Goal: Task Accomplishment & Management: Use online tool/utility

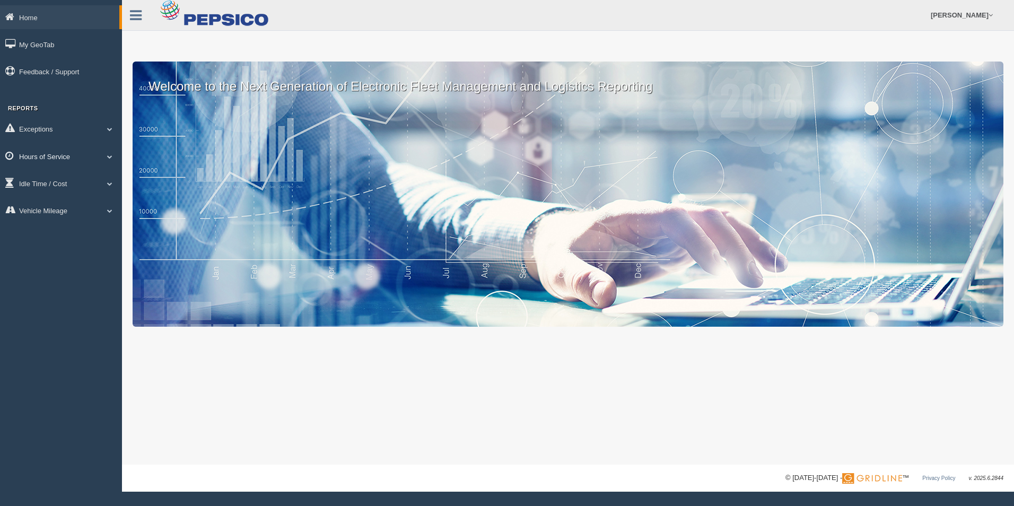
click at [56, 151] on link "Hours of Service" at bounding box center [61, 156] width 122 height 24
click at [84, 180] on link "HOS Explanation Reports" at bounding box center [69, 180] width 100 height 19
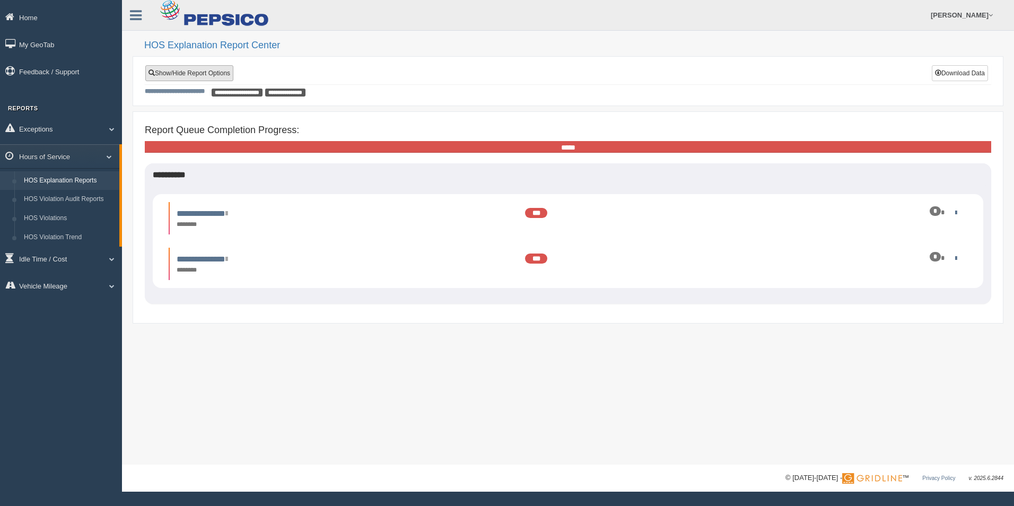
click at [199, 74] on link "Show/Hide Report Options" at bounding box center [189, 73] width 88 height 16
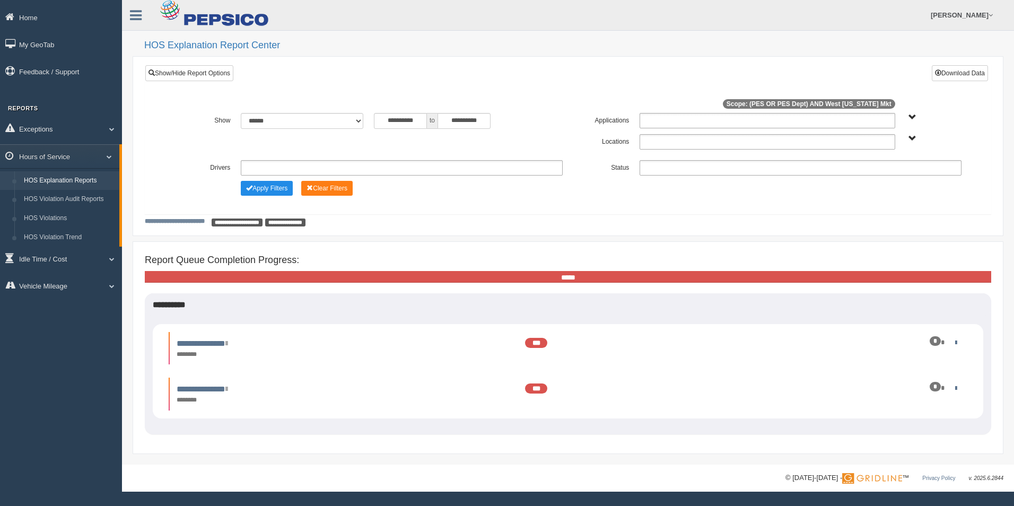
click at [274, 166] on ul at bounding box center [402, 167] width 322 height 15
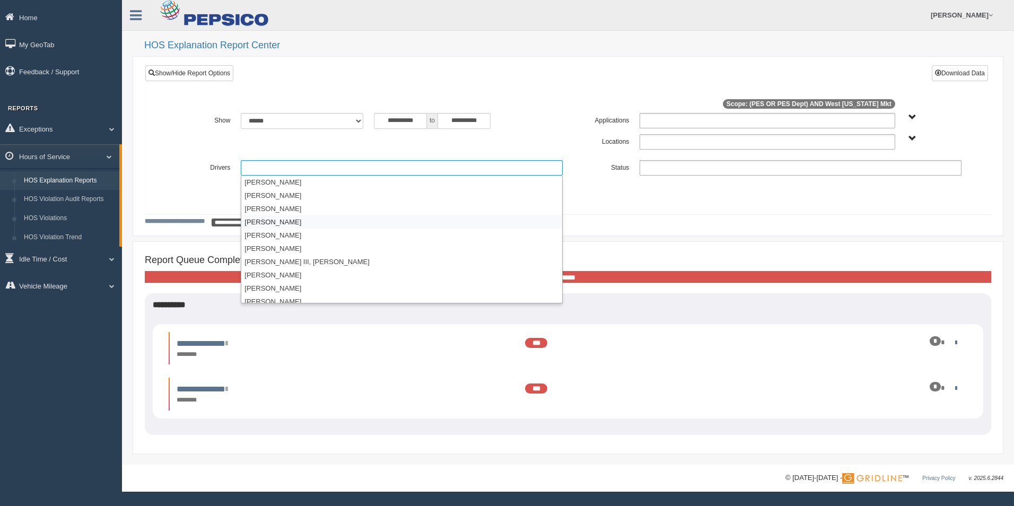
click at [271, 223] on li "[PERSON_NAME]" at bounding box center [401, 221] width 321 height 13
click at [273, 234] on li "[PERSON_NAME]" at bounding box center [401, 235] width 321 height 13
click at [268, 246] on li "[PERSON_NAME]" at bounding box center [401, 248] width 321 height 13
click at [287, 288] on li "[PERSON_NAME]" at bounding box center [401, 288] width 321 height 13
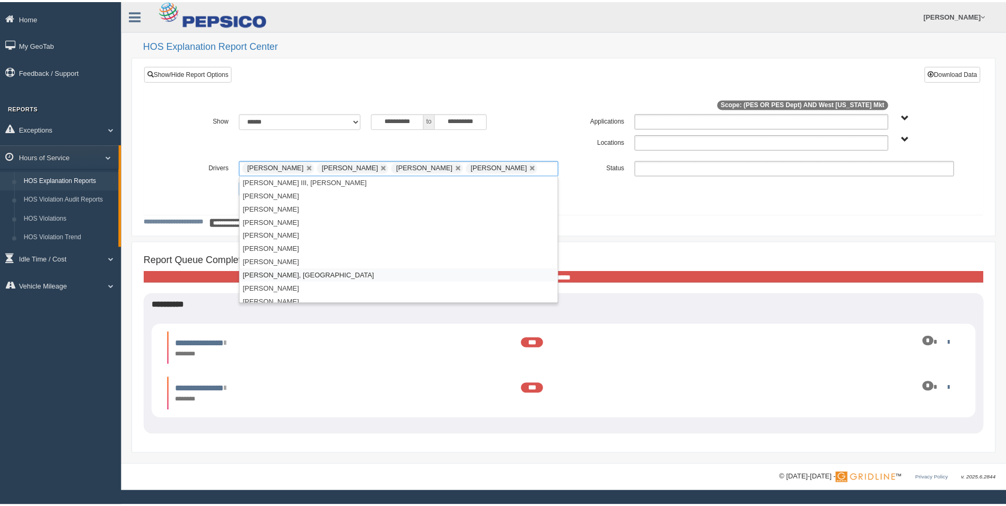
scroll to position [106, 0]
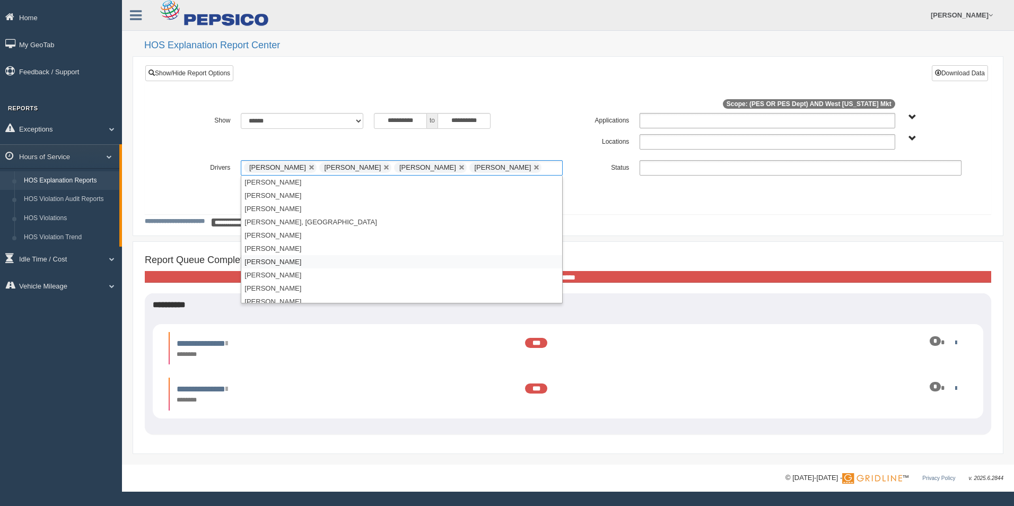
click at [273, 262] on li "[PERSON_NAME]" at bounding box center [401, 261] width 321 height 13
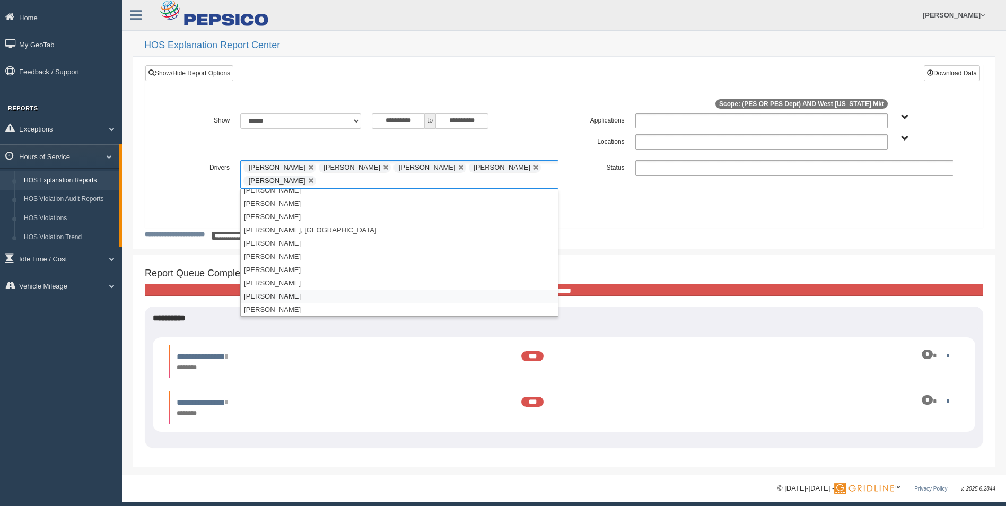
scroll to position [164, 0]
click at [272, 270] on li "[PERSON_NAME]" at bounding box center [399, 269] width 317 height 13
click at [274, 299] on li "[PERSON_NAME]" at bounding box center [399, 295] width 317 height 13
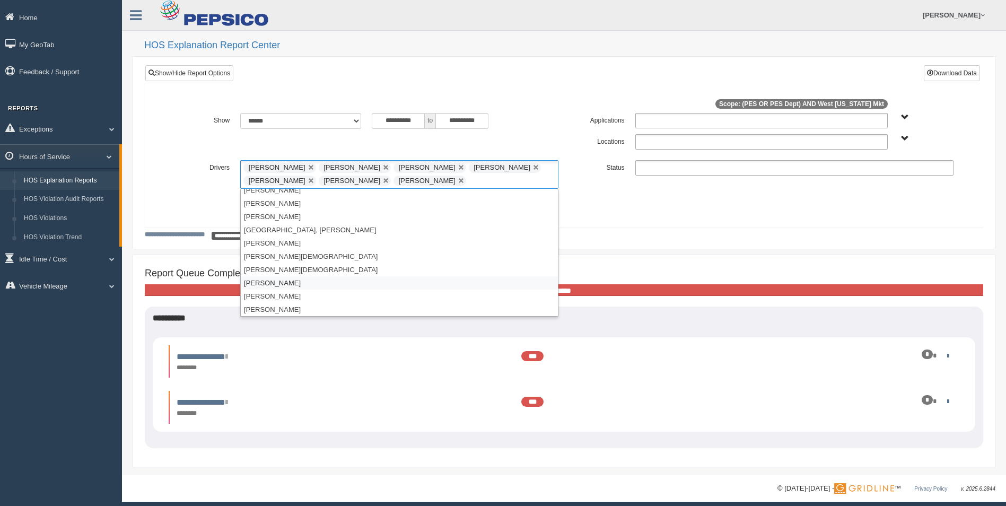
click at [286, 282] on li "[PERSON_NAME]" at bounding box center [399, 282] width 317 height 13
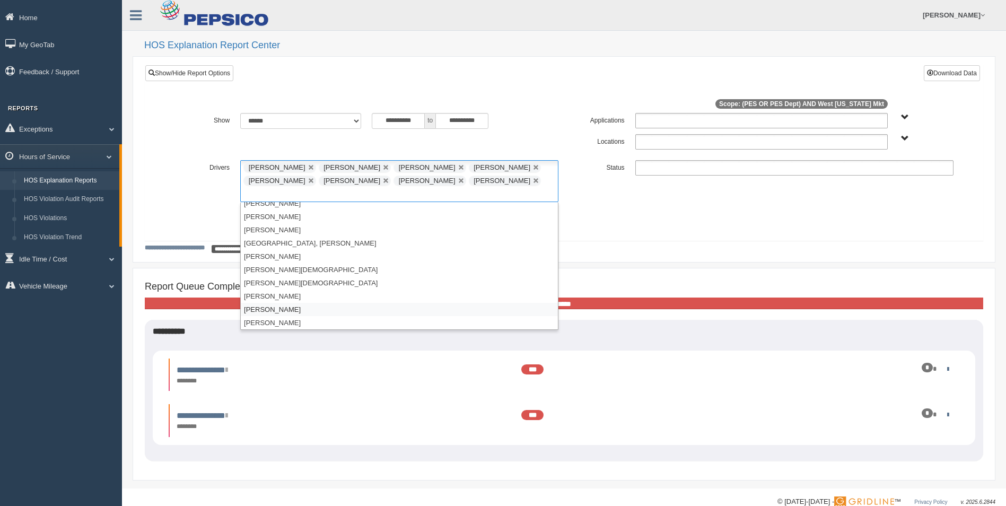
click at [284, 303] on li "[PERSON_NAME]" at bounding box center [399, 309] width 317 height 13
click at [273, 270] on li "[PERSON_NAME]" at bounding box center [399, 269] width 317 height 13
click at [277, 268] on li "[PERSON_NAME]" at bounding box center [399, 269] width 317 height 13
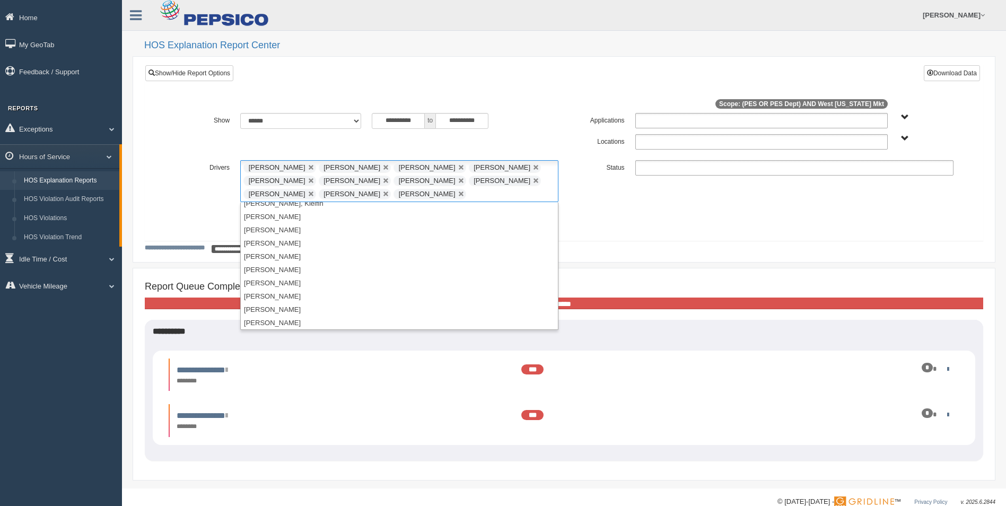
scroll to position [1145, 0]
click at [288, 255] on li "[PERSON_NAME], Klelfin" at bounding box center [399, 256] width 317 height 13
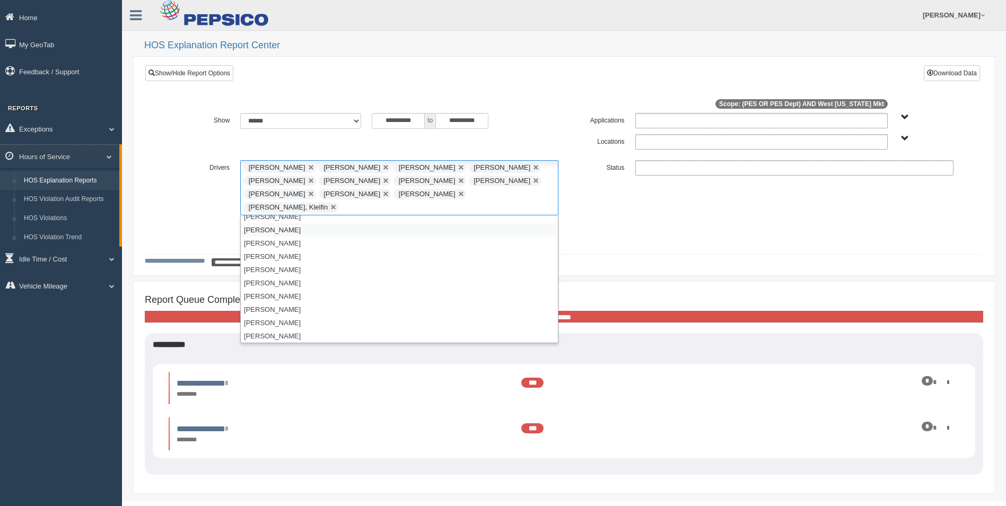
click at [280, 223] on li "[PERSON_NAME]" at bounding box center [399, 229] width 317 height 13
click at [291, 221] on li "[PERSON_NAME]" at bounding box center [399, 221] width 317 height 13
click at [301, 223] on li "[PERSON_NAME], [PERSON_NAME]" at bounding box center [399, 221] width 317 height 13
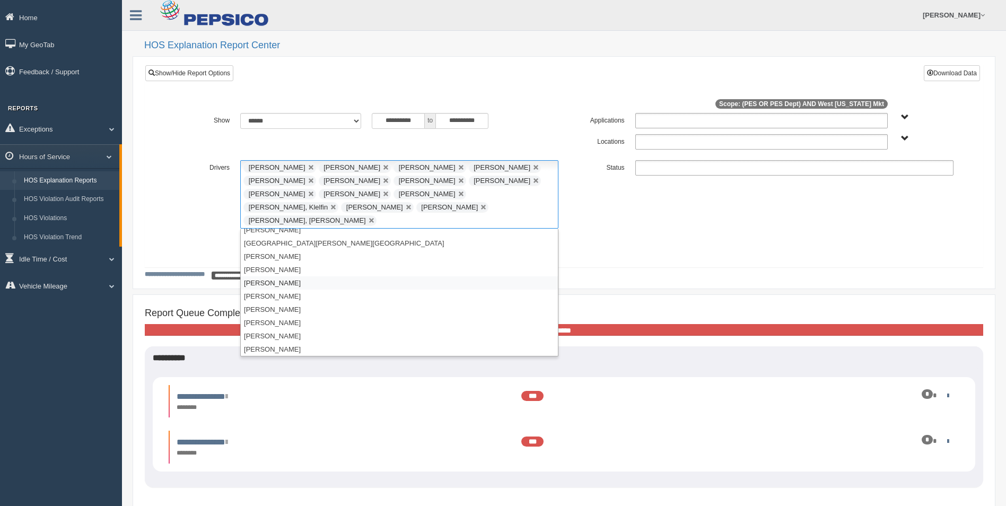
scroll to position [1039, 0]
click at [294, 236] on li "[PERSON_NAME]" at bounding box center [399, 242] width 317 height 13
click at [659, 171] on ul at bounding box center [794, 167] width 318 height 15
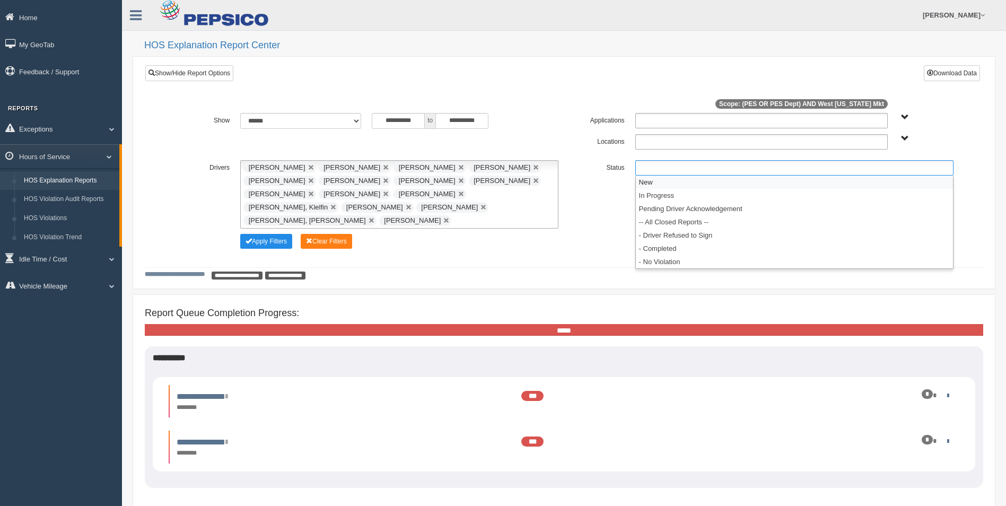
click at [654, 180] on li "New" at bounding box center [794, 182] width 317 height 13
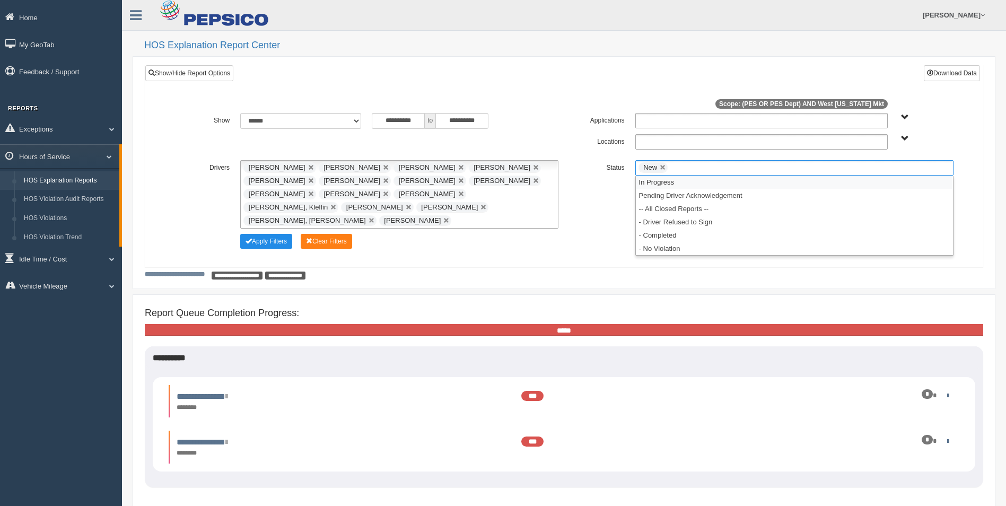
click at [654, 180] on li "In Progress" at bounding box center [794, 182] width 317 height 13
click at [654, 180] on li "Pending Driver Acknowledgement" at bounding box center [794, 182] width 317 height 13
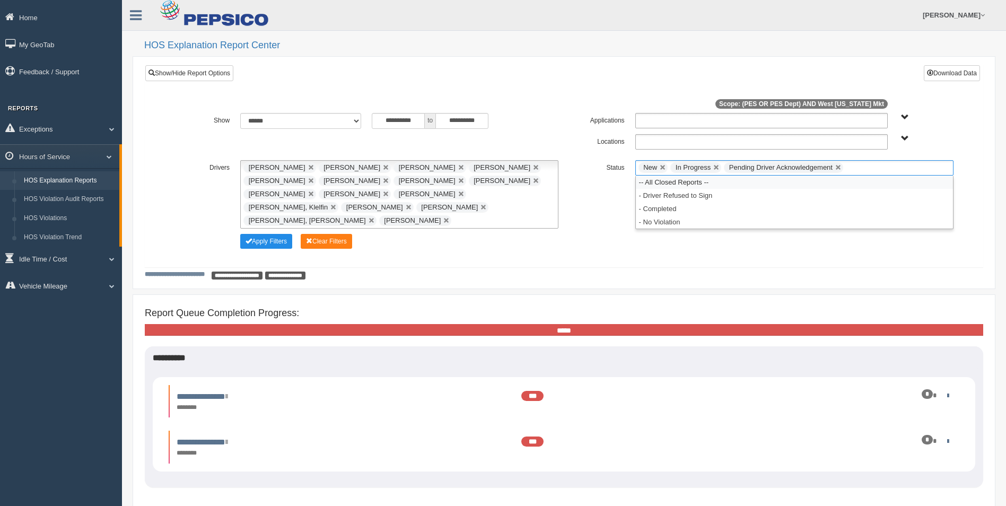
click at [653, 181] on li "-- All Closed Reports --" at bounding box center [794, 182] width 317 height 13
click at [652, 183] on li "- Driver Refused to Sign" at bounding box center [794, 182] width 317 height 13
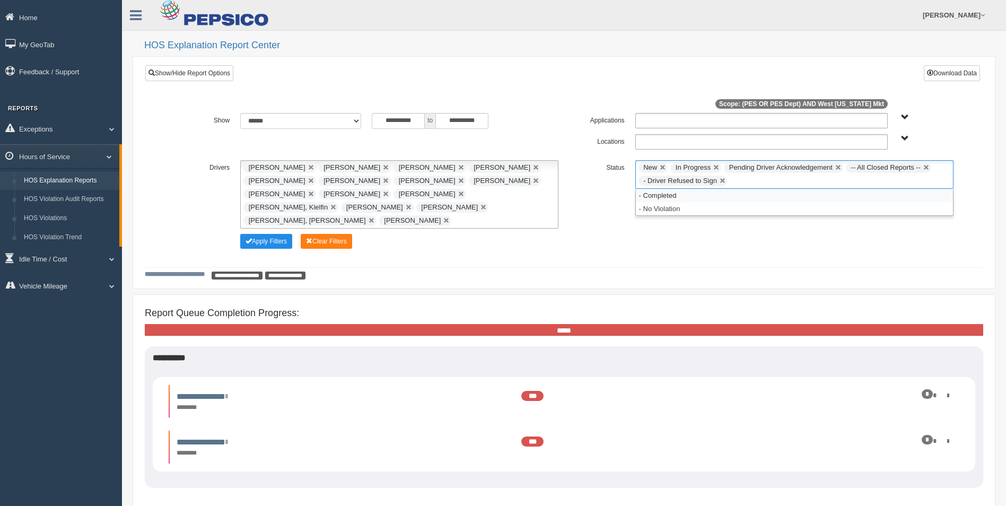
click at [649, 195] on li "- Completed" at bounding box center [794, 195] width 317 height 13
click at [648, 198] on li "- No Violation" at bounding box center [794, 195] width 317 height 13
click at [264, 234] on button "Apply Filters" at bounding box center [266, 241] width 52 height 15
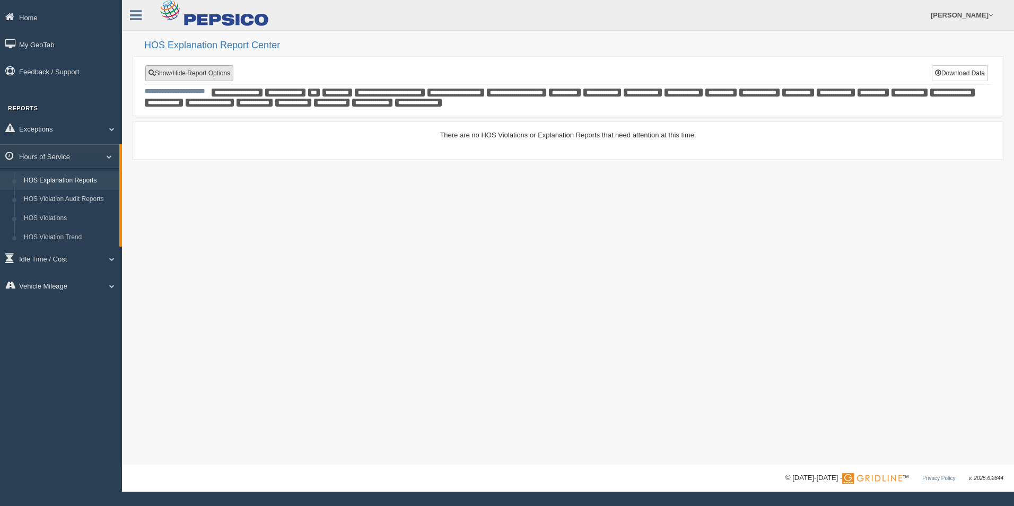
click at [206, 77] on link "Show/Hide Report Options" at bounding box center [189, 73] width 88 height 16
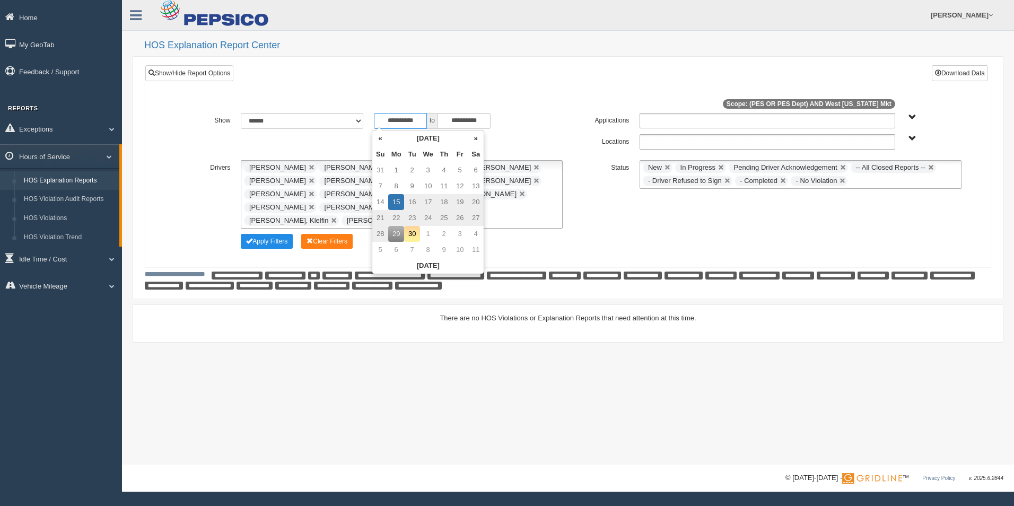
click at [419, 119] on input "**********" at bounding box center [400, 121] width 53 height 16
click at [380, 139] on th "«" at bounding box center [380, 138] width 16 height 16
click at [380, 139] on th "«" at bounding box center [382, 138] width 16 height 16
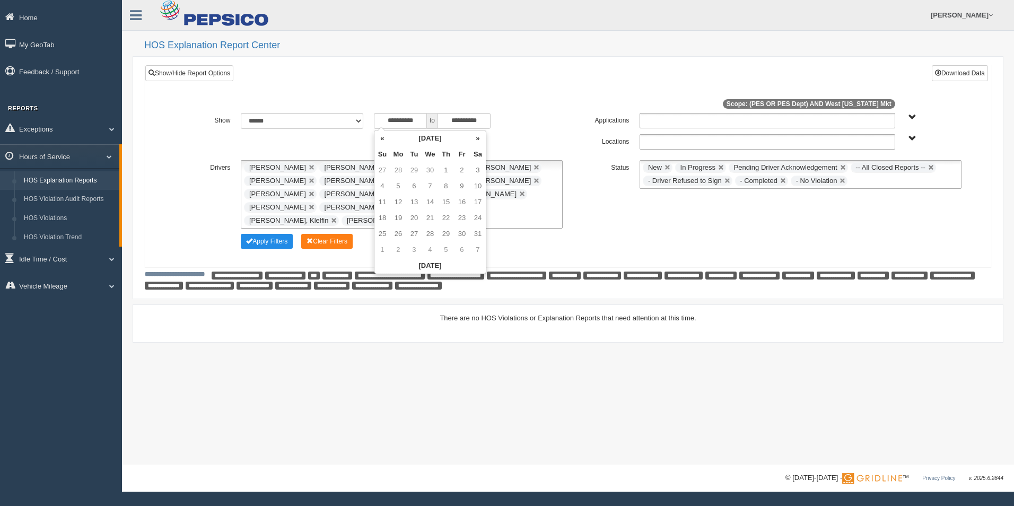
click at [380, 139] on th "«" at bounding box center [382, 138] width 16 height 16
click at [401, 235] on td "24" at bounding box center [398, 234] width 16 height 16
type input "**********"
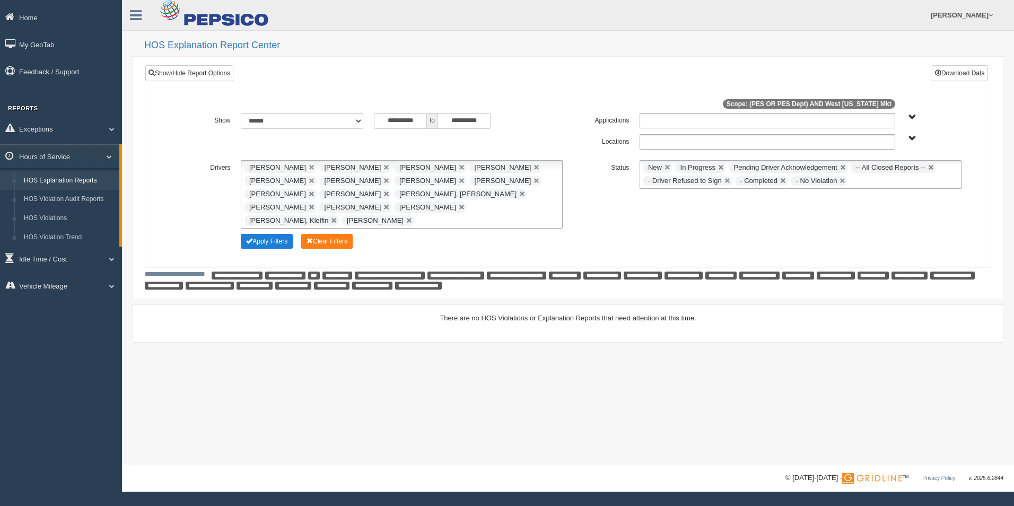
click at [266, 234] on button "Apply Filters" at bounding box center [267, 241] width 52 height 15
